Goal: Transaction & Acquisition: Register for event/course

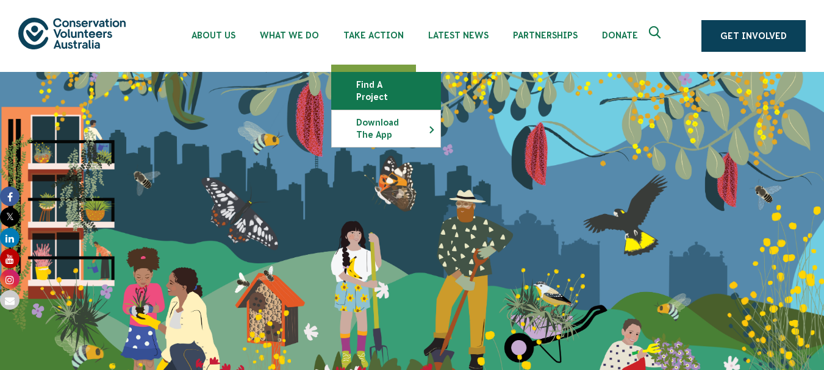
click at [377, 81] on link "Find a project" at bounding box center [386, 91] width 109 height 37
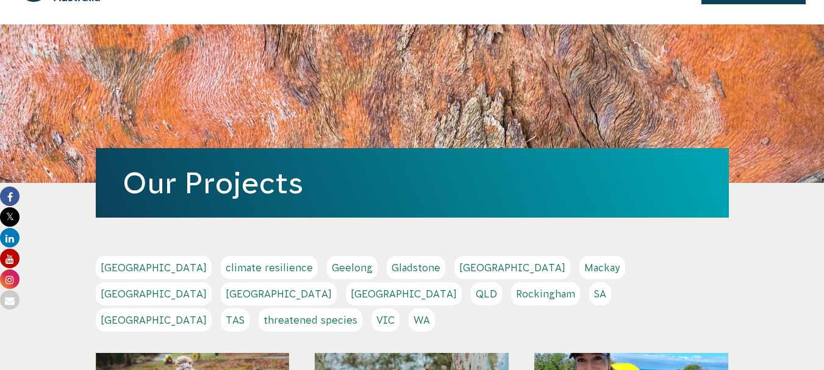
scroll to position [52, 0]
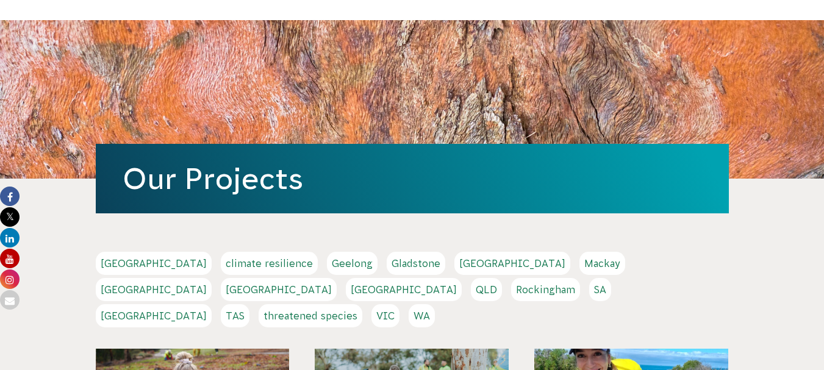
click at [212, 278] on link "Melbourne" at bounding box center [154, 289] width 116 height 23
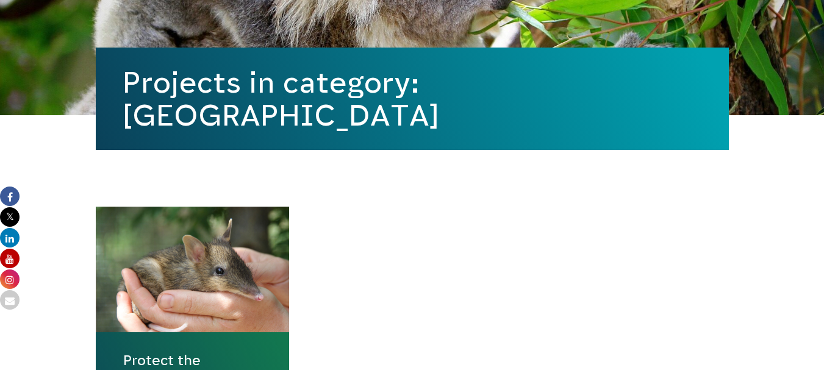
scroll to position [457, 0]
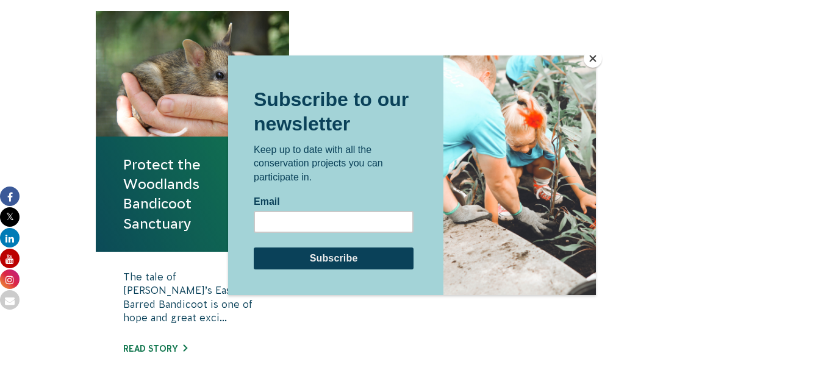
click at [597, 60] on button "Close" at bounding box center [592, 58] width 18 height 18
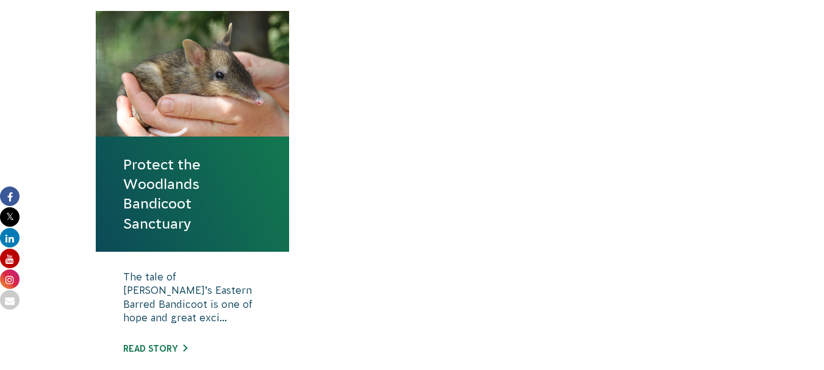
click at [169, 198] on link "Protect the Woodlands Bandicoot Sanctuary" at bounding box center [192, 194] width 139 height 79
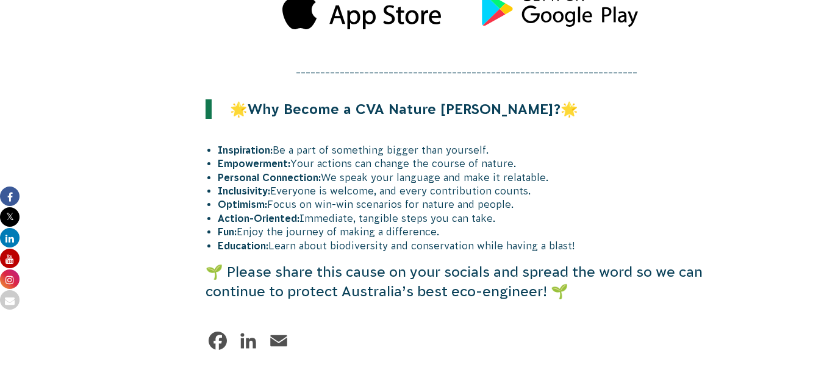
scroll to position [3256, 0]
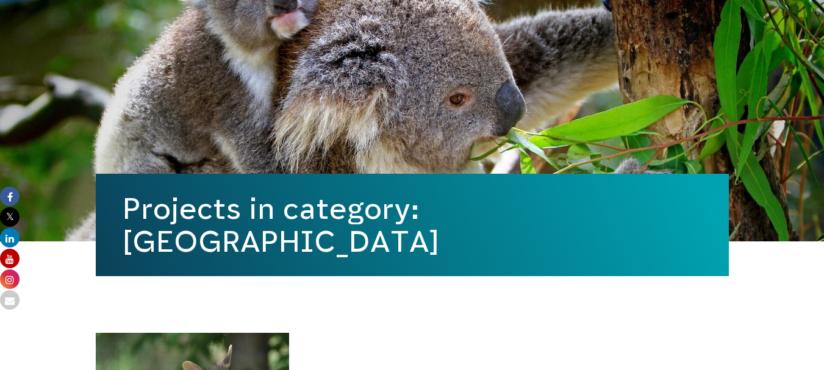
scroll to position [139, 0]
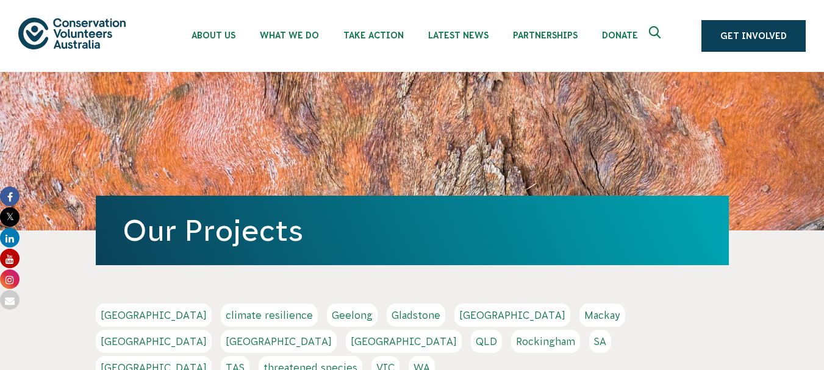
scroll to position [56, 0]
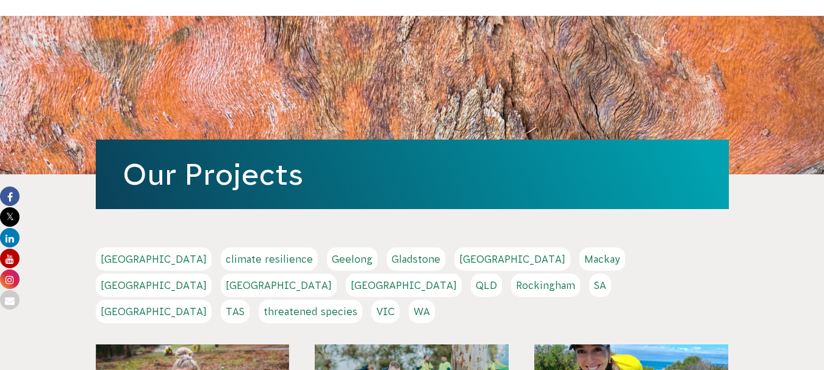
click at [399, 300] on link "VIC" at bounding box center [385, 311] width 28 height 23
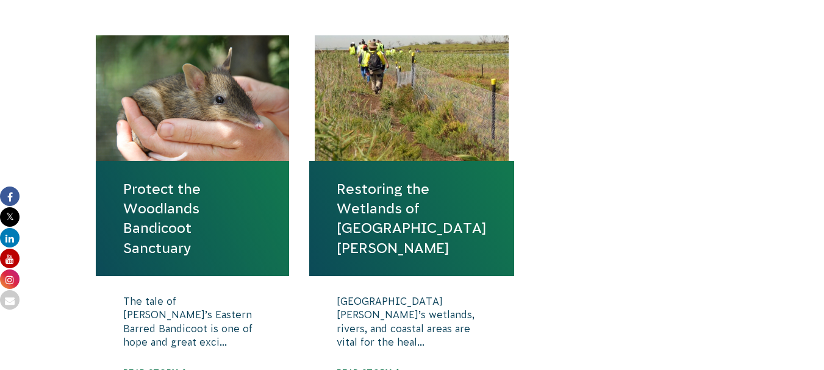
scroll to position [432, 0]
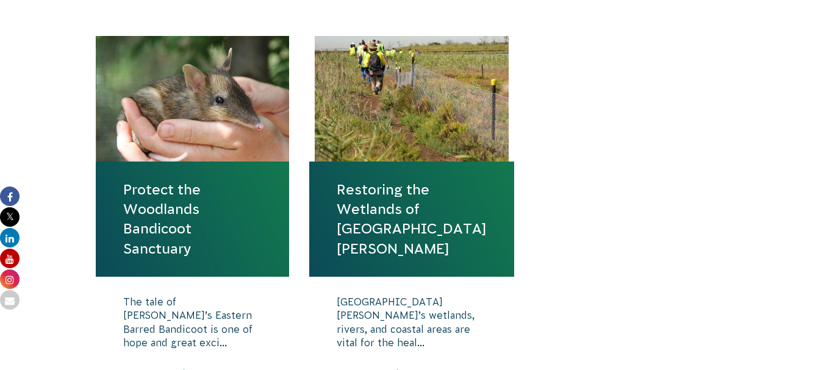
click at [407, 192] on link "Restoring the Wetlands of Port Phillip Bay" at bounding box center [412, 219] width 150 height 79
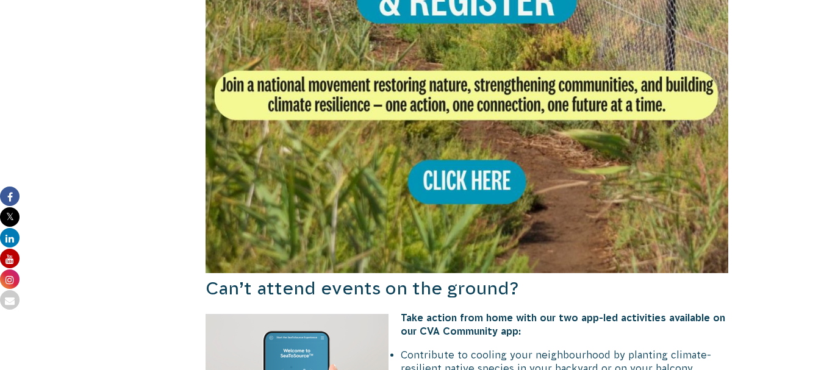
scroll to position [1042, 0]
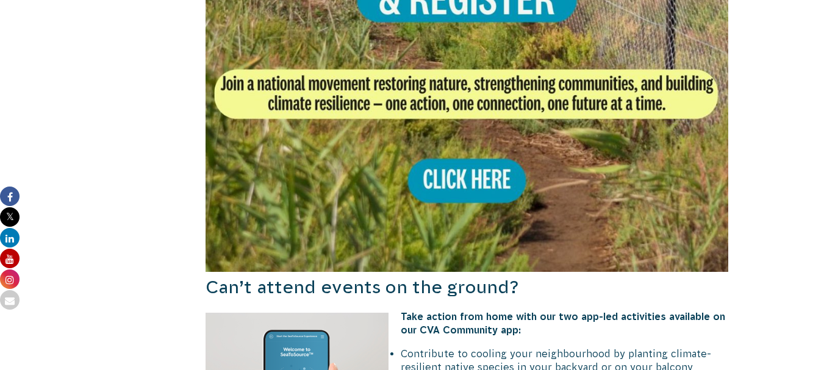
drag, startPoint x: 0, startPoint y: 0, endPoint x: 407, endPoint y: 192, distance: 449.7
click at [407, 192] on img at bounding box center [466, 10] width 523 height 523
